Goal: Information Seeking & Learning: Learn about a topic

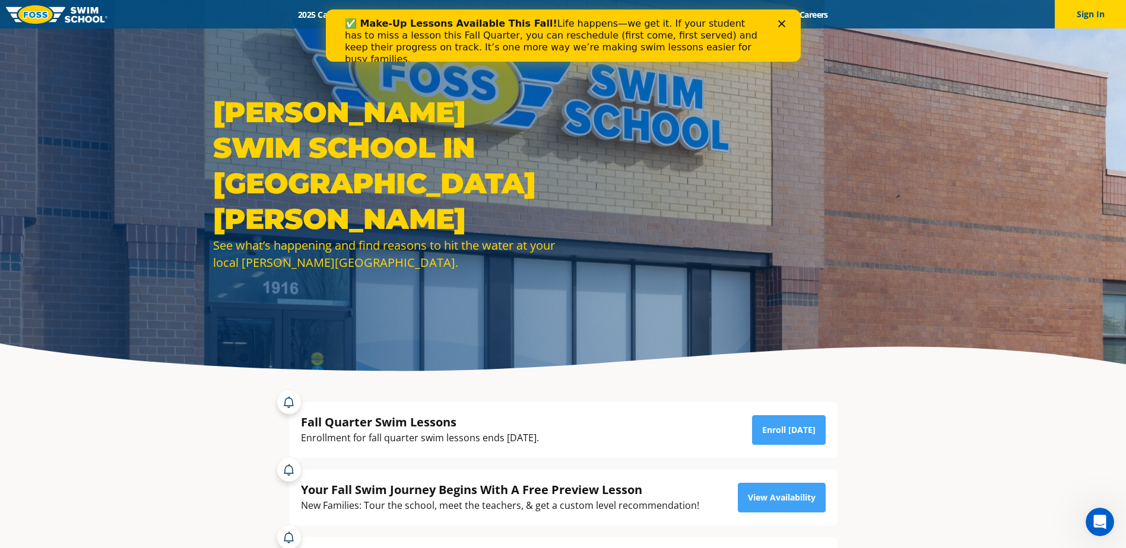
drag, startPoint x: 753, startPoint y: 23, endPoint x: 427, endPoint y: 14, distance: 326.0
click at [427, 14] on div "✅ Make-Up Lessons Available This Fall! Life happens—we get it. If your student …" at bounding box center [562, 35] width 475 height 52
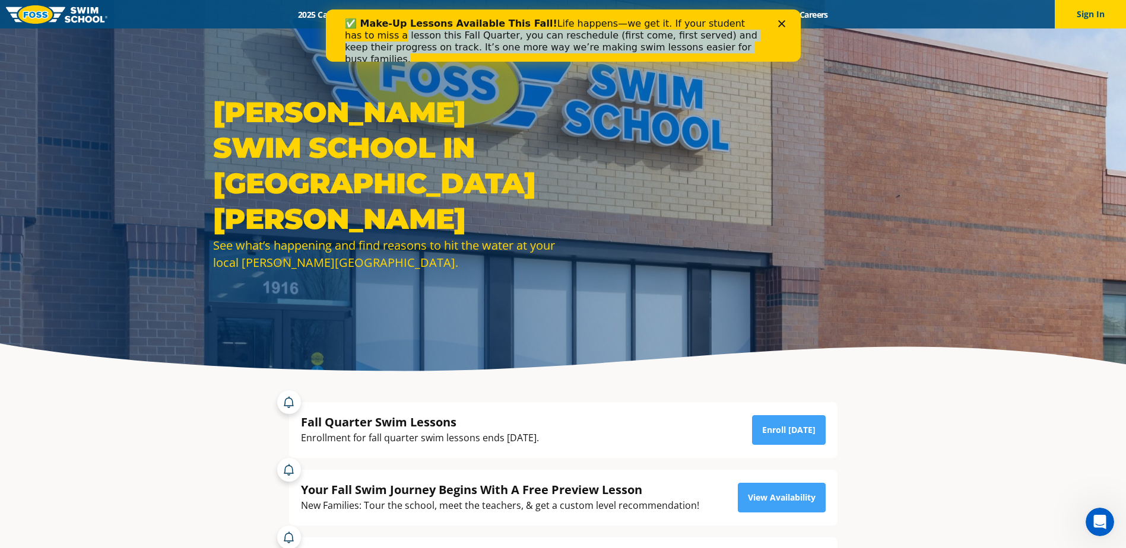
click at [777, 23] on div "✅ Make-Up Lessons Available This Fall! Life happens—we get it. If your student …" at bounding box center [562, 41] width 475 height 55
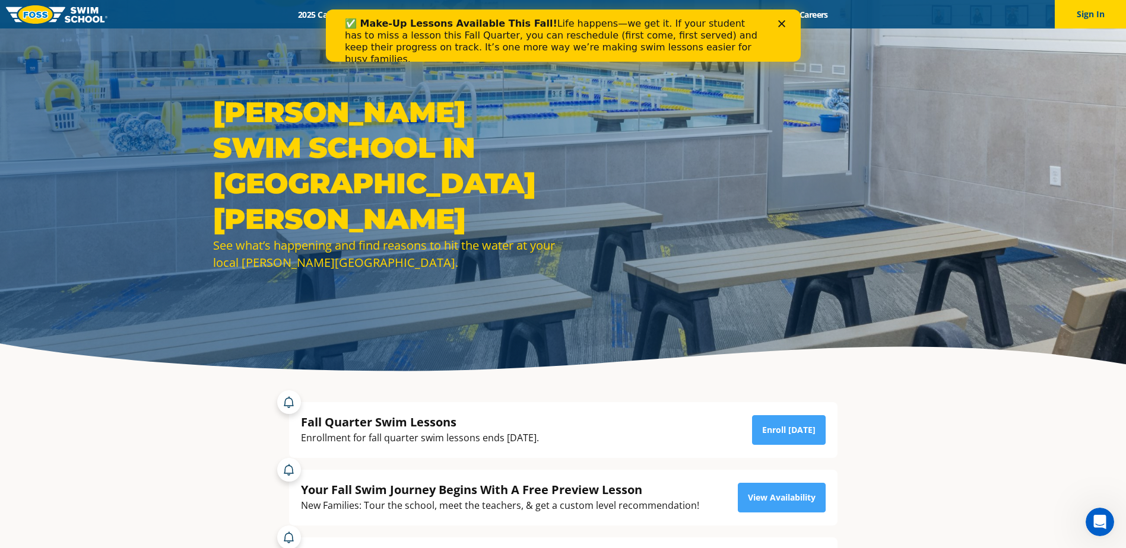
click at [778, 22] on icon "Close" at bounding box center [781, 23] width 7 height 7
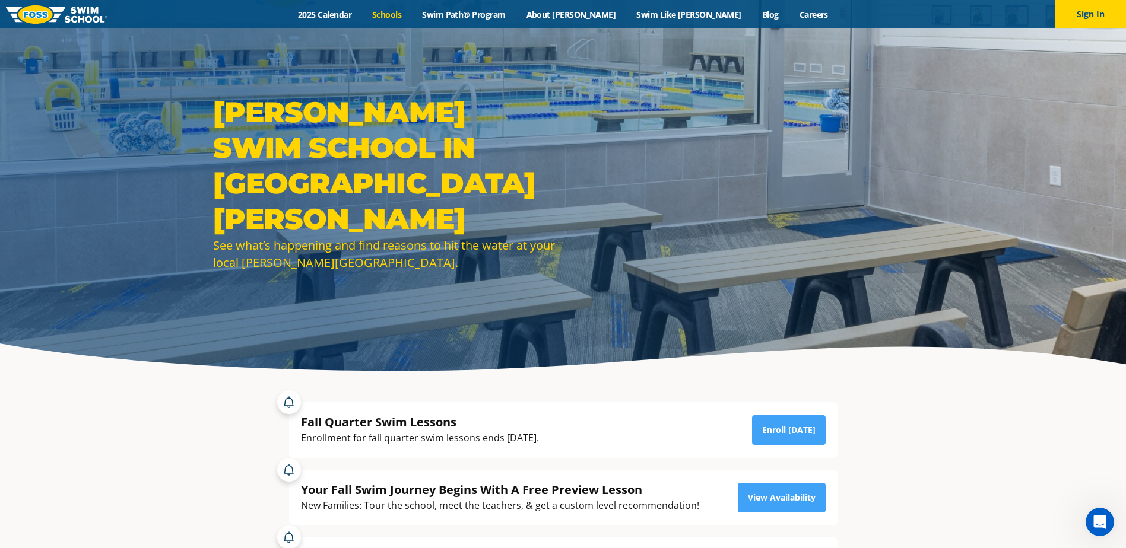
click at [412, 15] on link "Schools" at bounding box center [387, 14] width 50 height 11
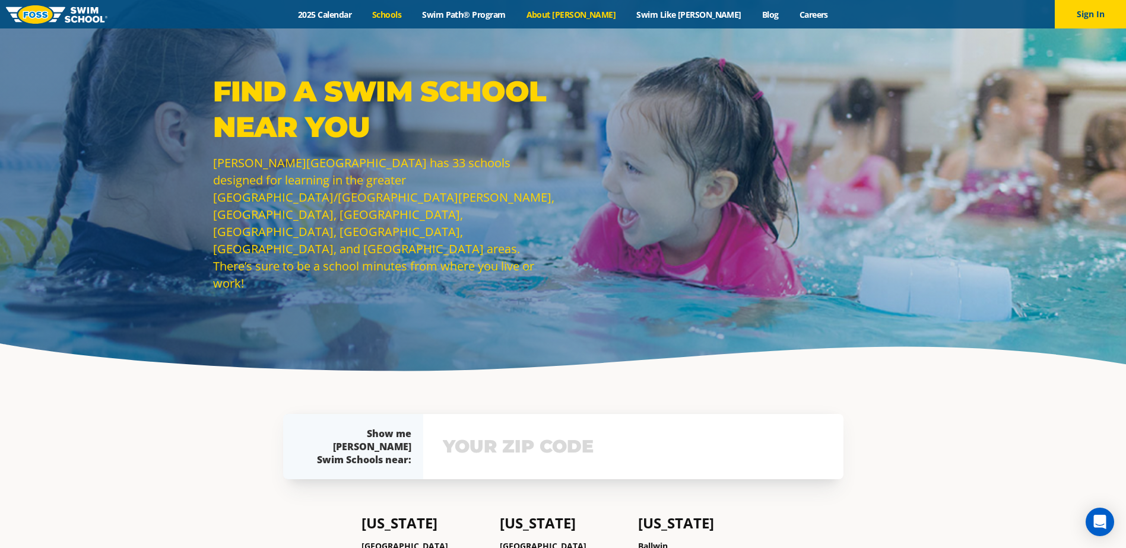
click at [580, 17] on link "About [PERSON_NAME]" at bounding box center [571, 14] width 110 height 11
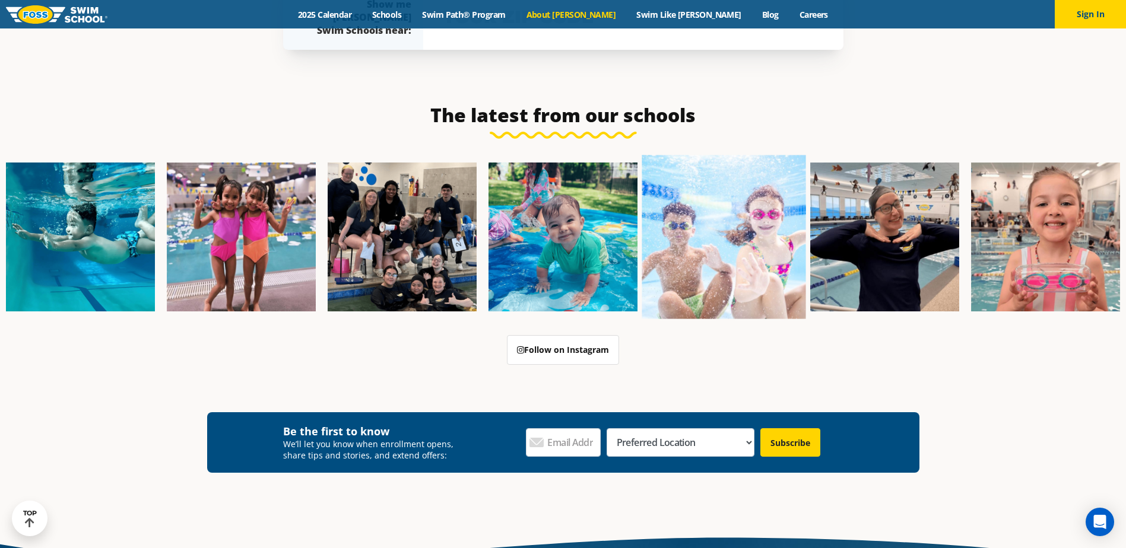
scroll to position [2903, 0]
